Goal: Browse casually: Explore the website without a specific task or goal

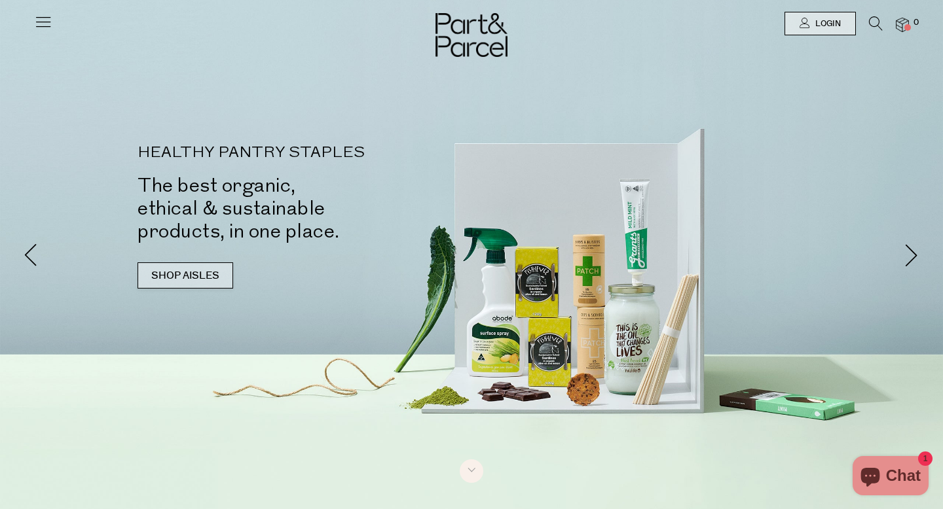
click at [200, 275] on link "SHOP AISLES" at bounding box center [186, 276] width 96 height 26
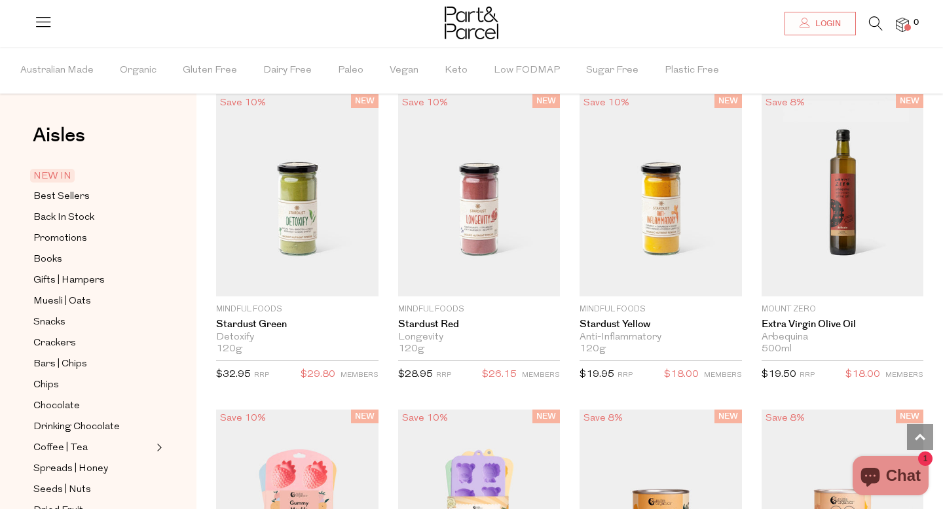
click at [874, 22] on icon at bounding box center [876, 23] width 14 height 14
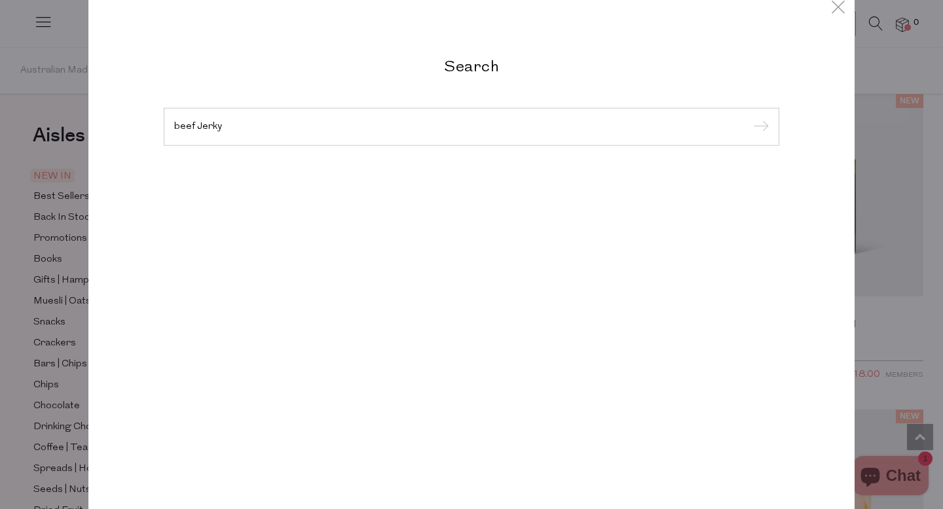
type input "beef Jerky"
click at [749, 118] on input "submit" at bounding box center [759, 128] width 20 height 20
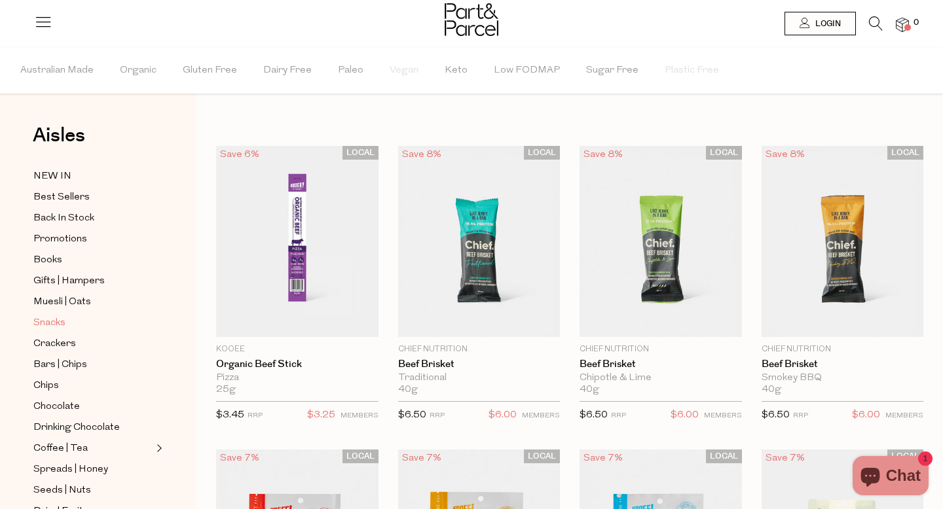
click at [49, 322] on span "Snacks" at bounding box center [49, 324] width 32 height 16
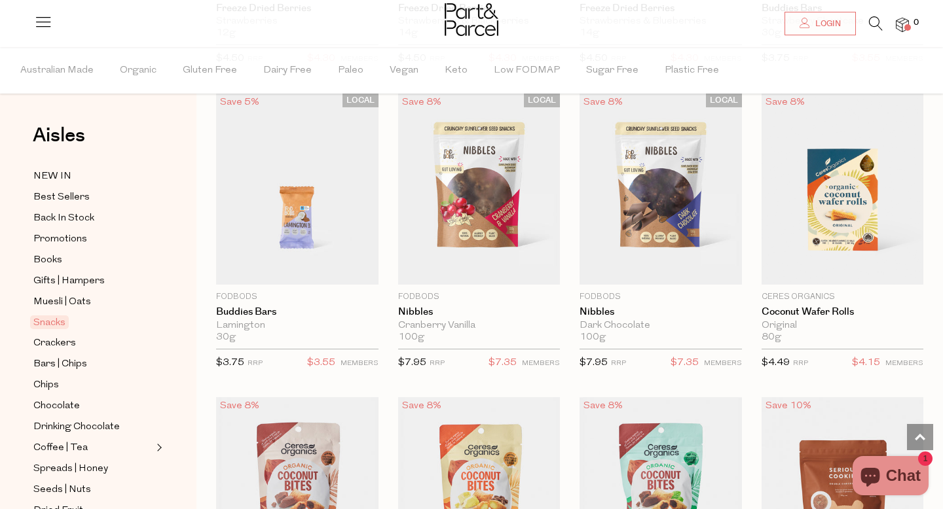
scroll to position [1926, 0]
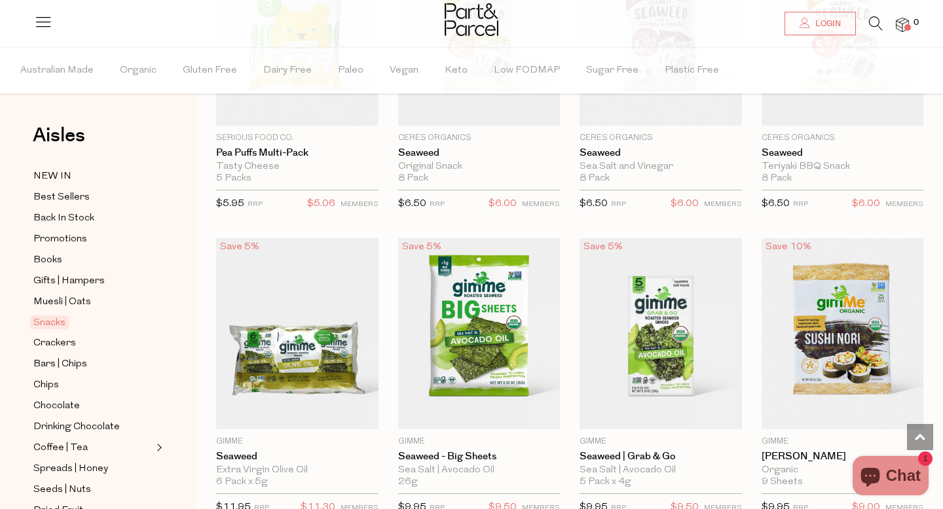
scroll to position [3941, 0]
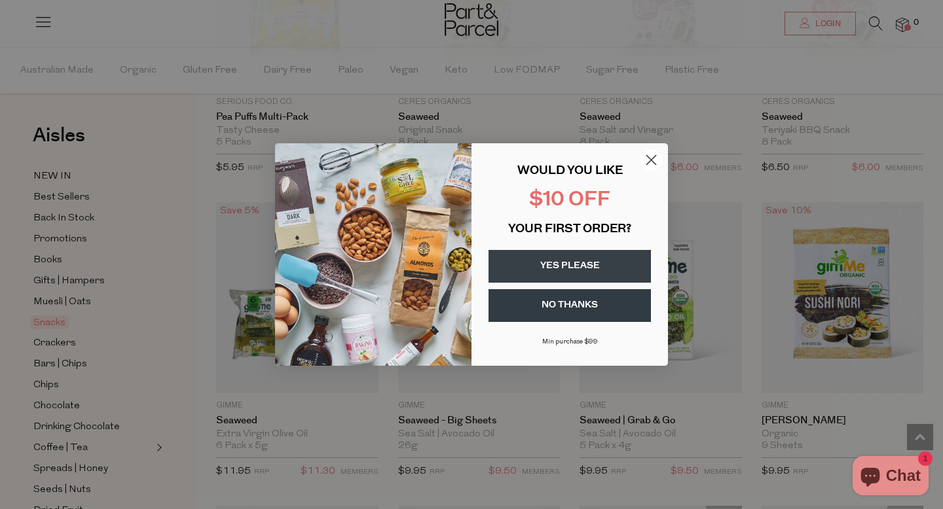
click at [654, 162] on icon "Close dialog" at bounding box center [651, 160] width 9 height 9
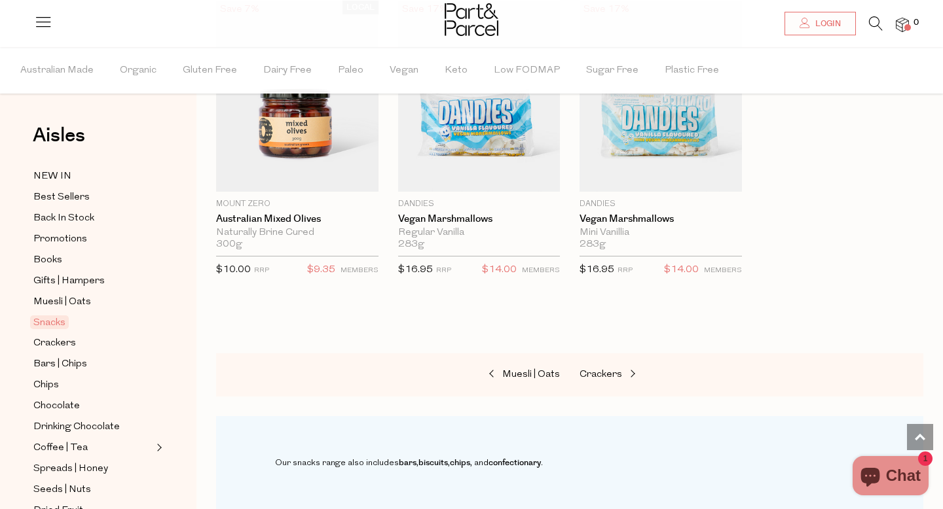
scroll to position [5057, 0]
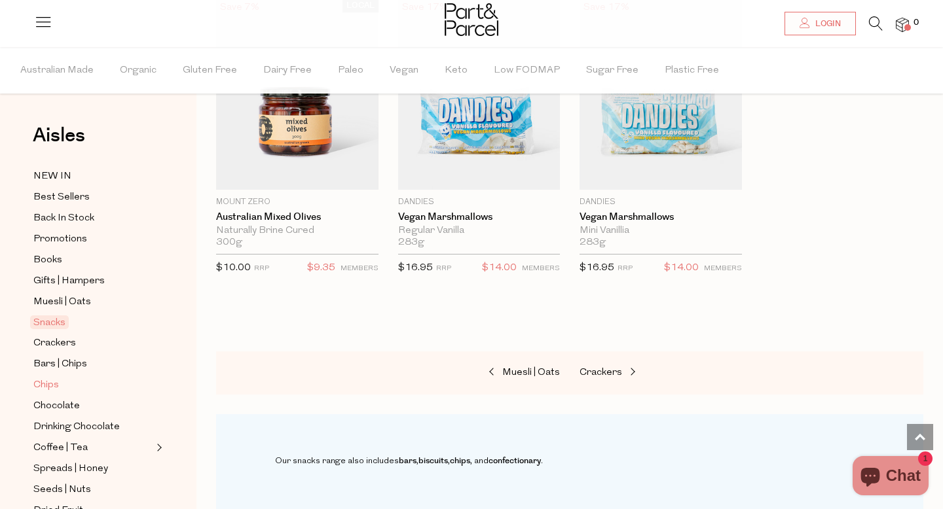
click at [50, 388] on span "Chips" at bounding box center [46, 386] width 26 height 16
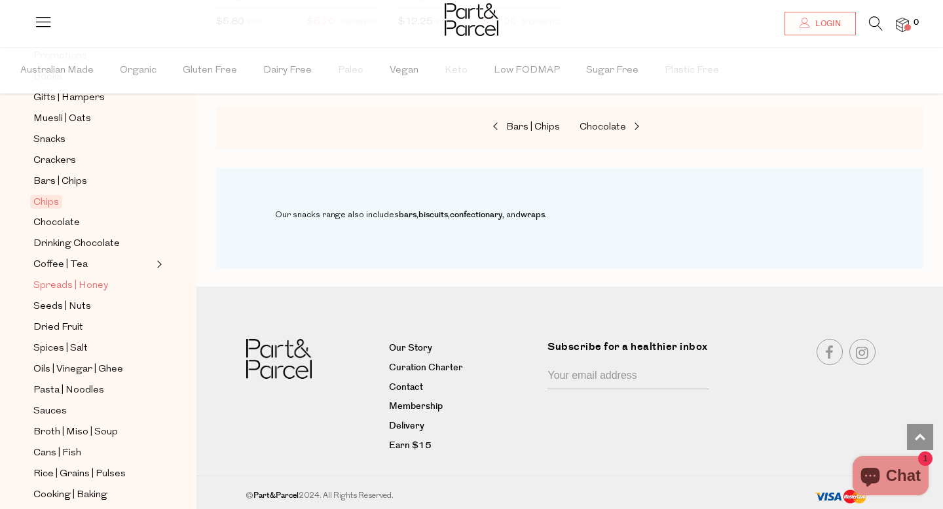
scroll to position [423, 0]
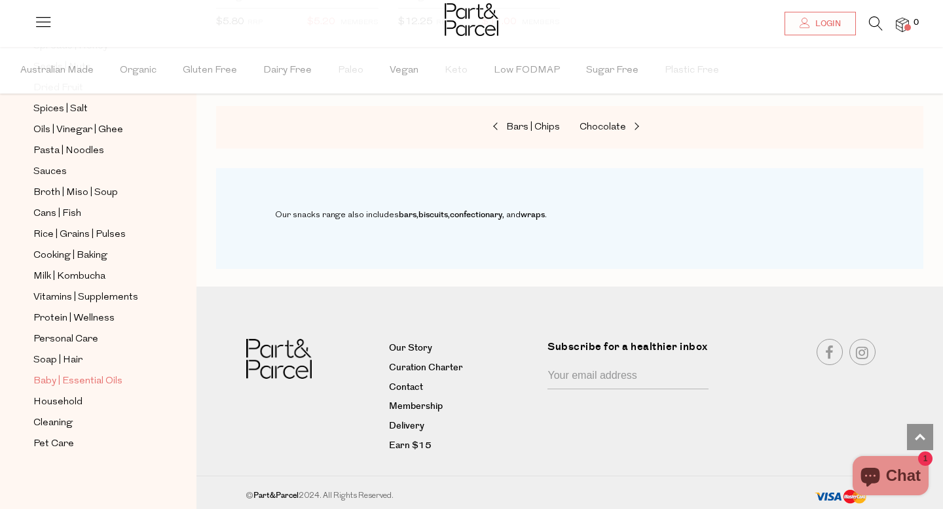
click at [84, 378] on span "Baby | Essential Oils" at bounding box center [77, 382] width 89 height 16
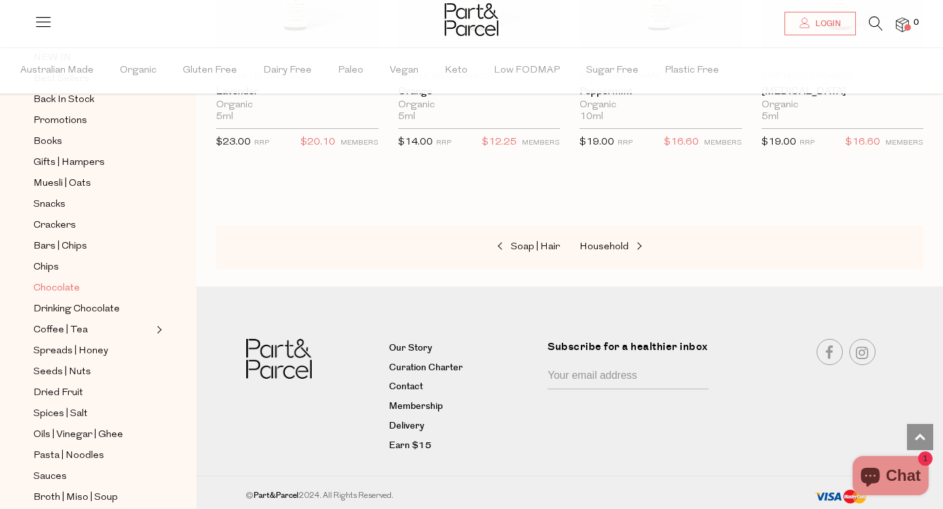
scroll to position [116, 0]
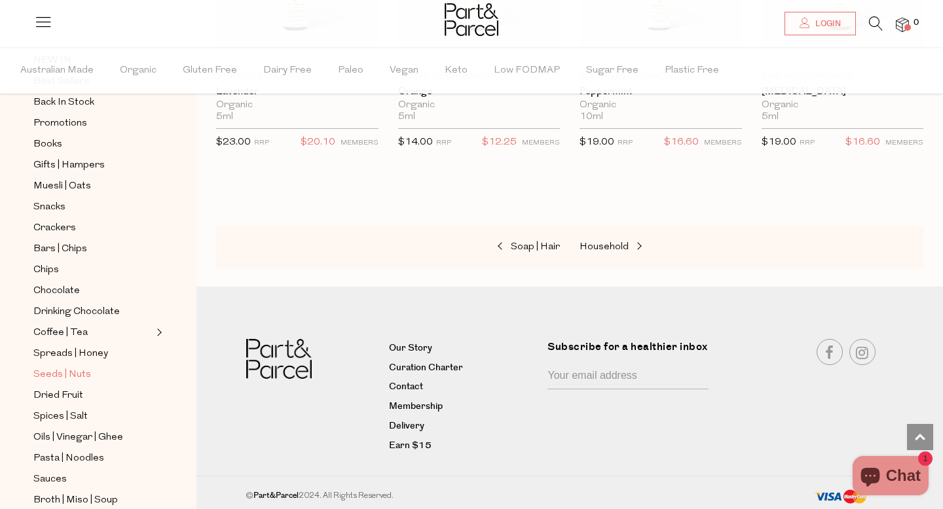
click at [74, 375] on span "Seeds | Nuts" at bounding box center [62, 375] width 58 height 16
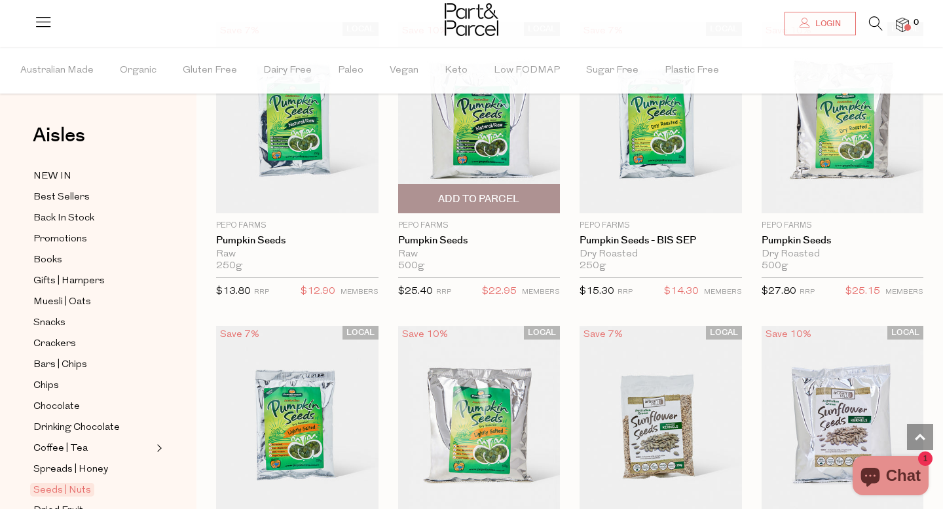
scroll to position [2514, 0]
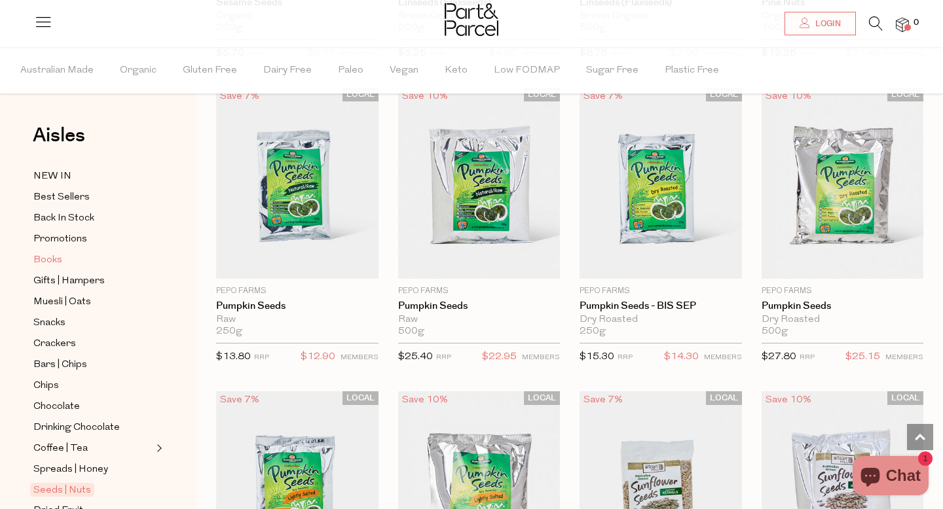
click at [45, 255] on span "Books" at bounding box center [47, 261] width 29 height 16
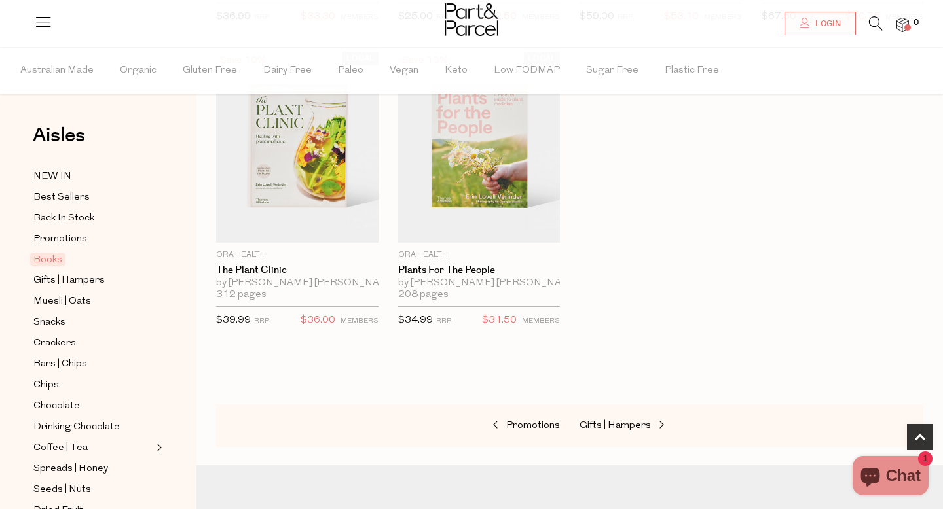
scroll to position [731, 0]
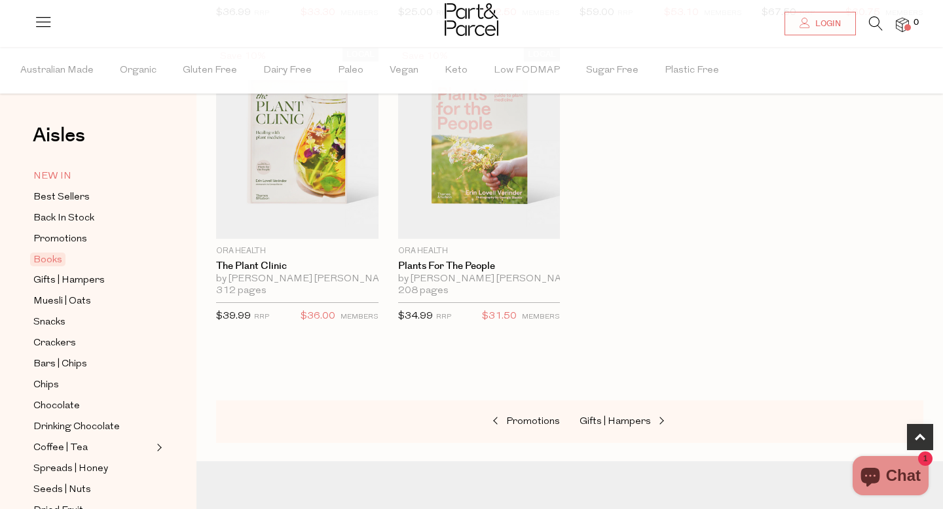
click at [60, 175] on span "NEW IN" at bounding box center [52, 177] width 38 height 16
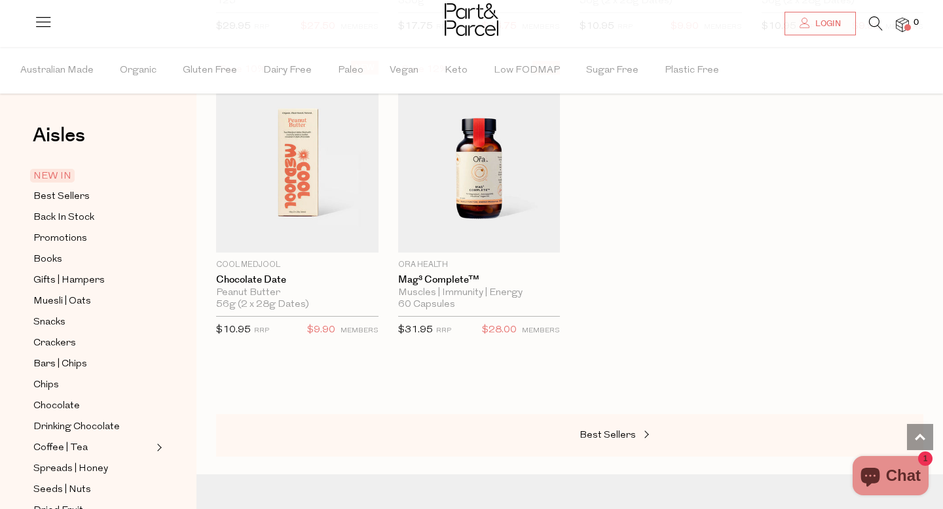
scroll to position [1046, 0]
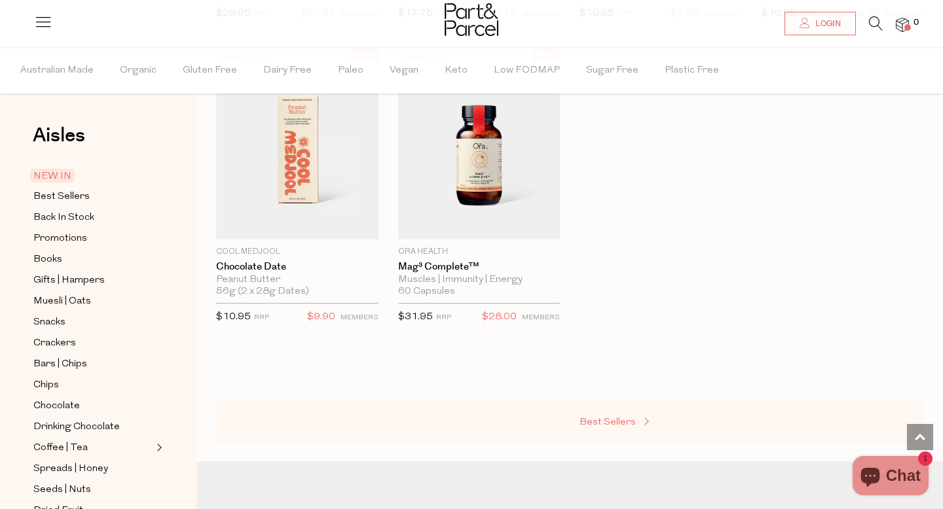
click at [583, 420] on span "Best Sellers" at bounding box center [608, 423] width 56 height 10
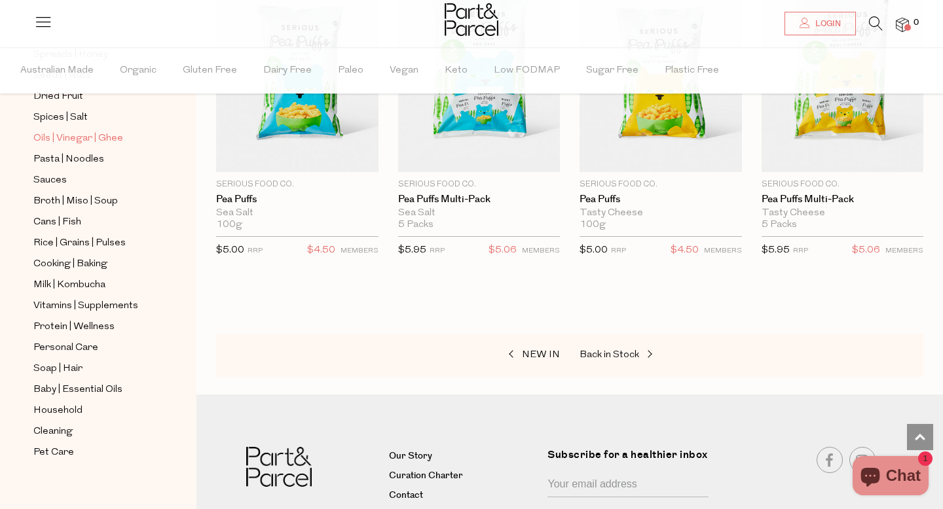
scroll to position [423, 0]
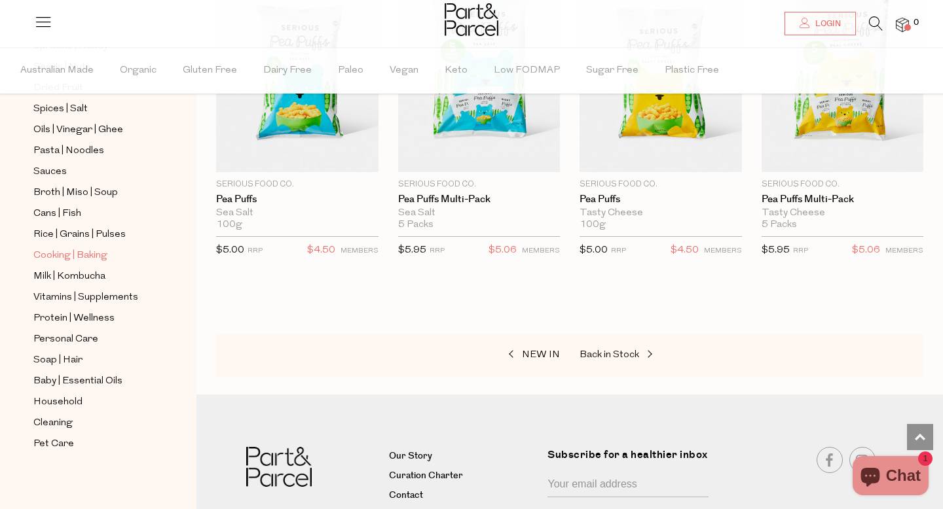
click at [72, 253] on span "Cooking | Baking" at bounding box center [70, 256] width 74 height 16
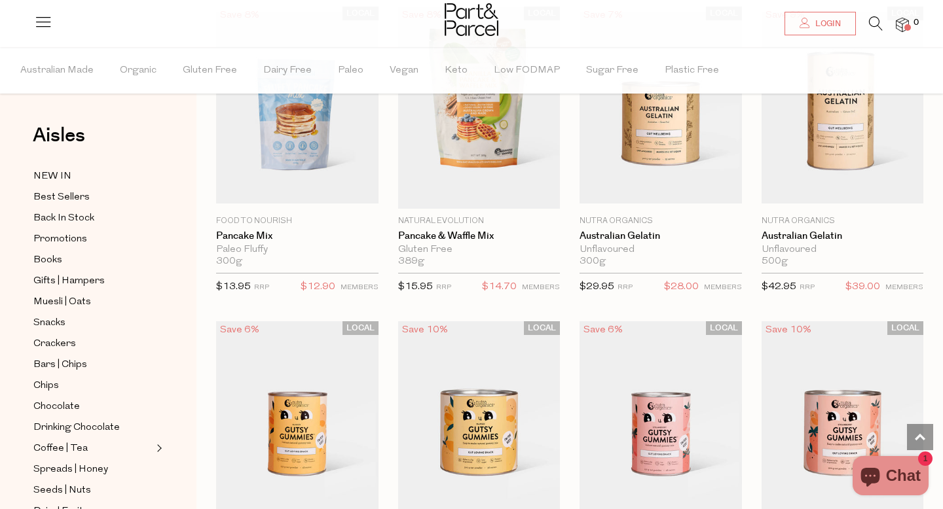
scroll to position [1079, 0]
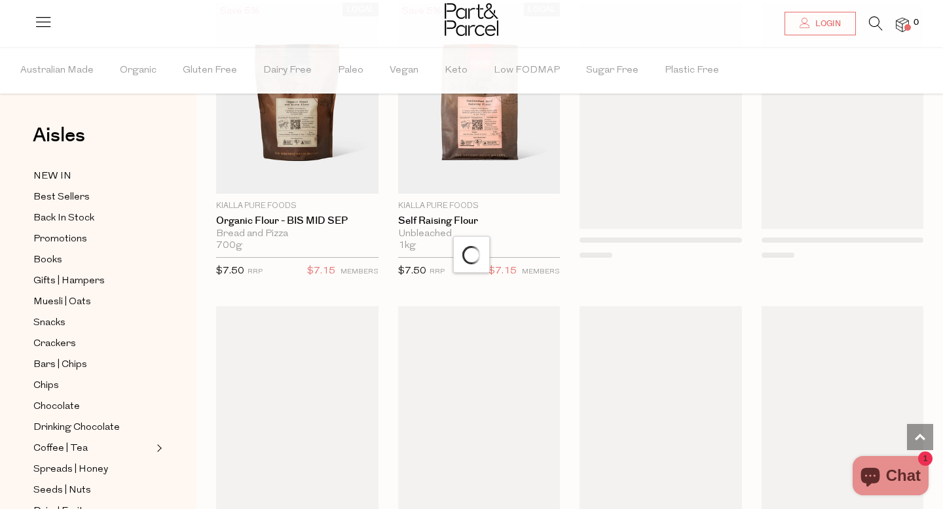
scroll to position [3828, 0]
